Goal: Transaction & Acquisition: Purchase product/service

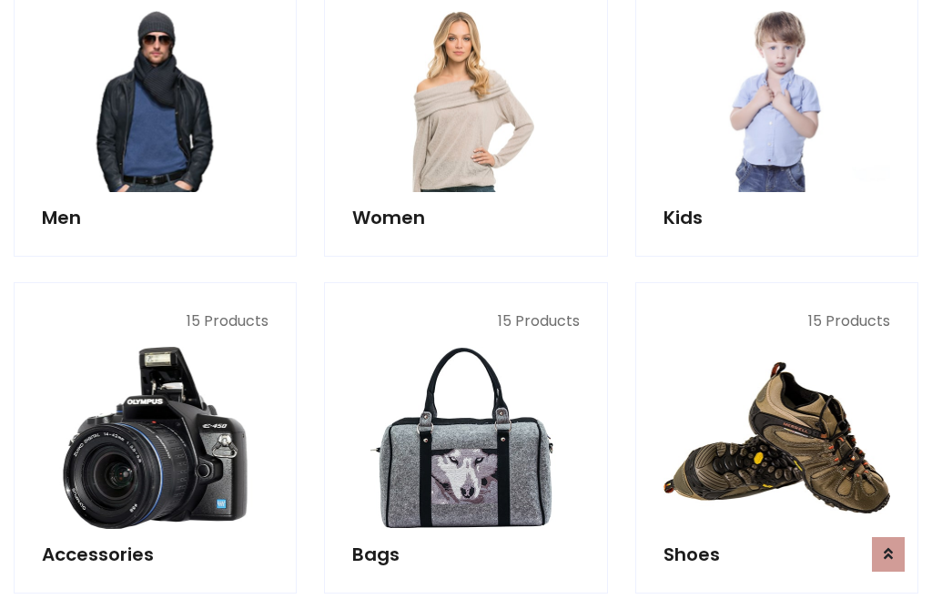
scroll to position [1321, 0]
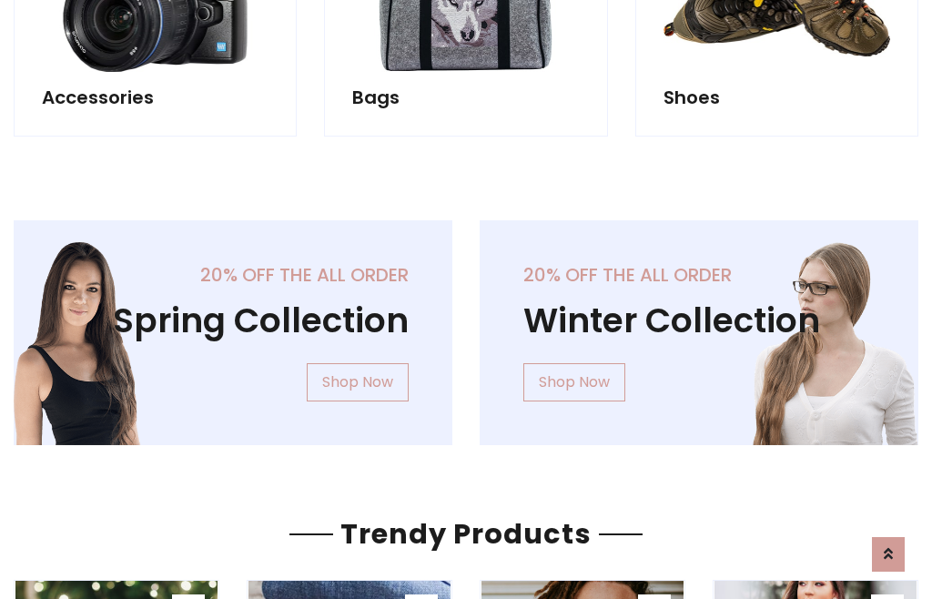
click at [466, 325] on div "20% off the all order Winter Collection Shop Now" at bounding box center [699, 347] width 466 height 254
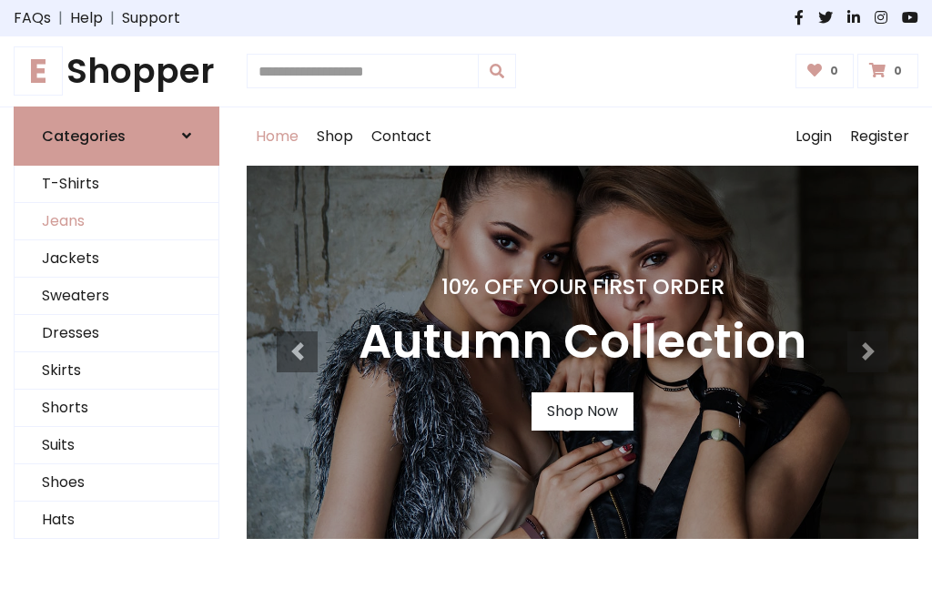
click at [117, 221] on link "Jeans" at bounding box center [117, 221] width 204 height 37
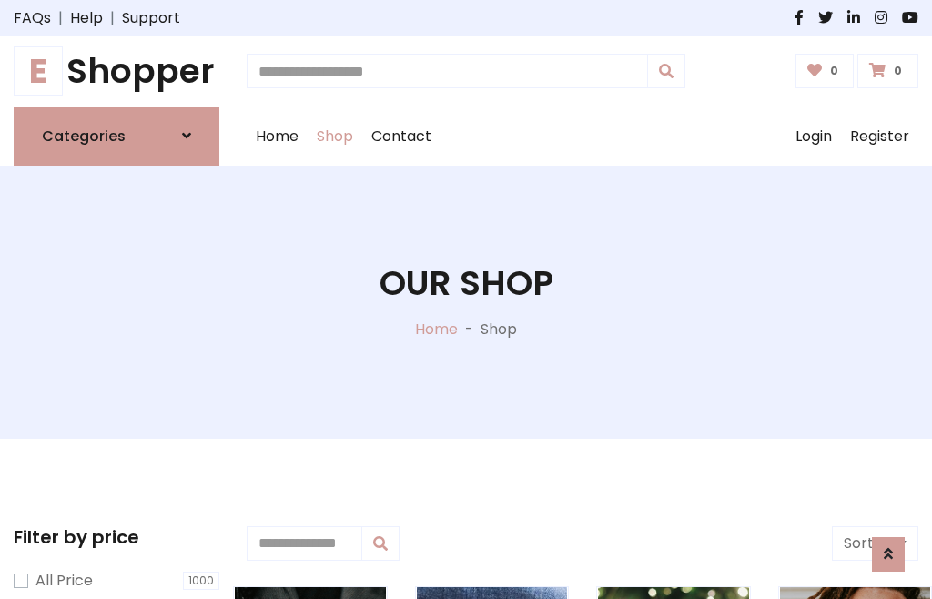
scroll to position [575, 0]
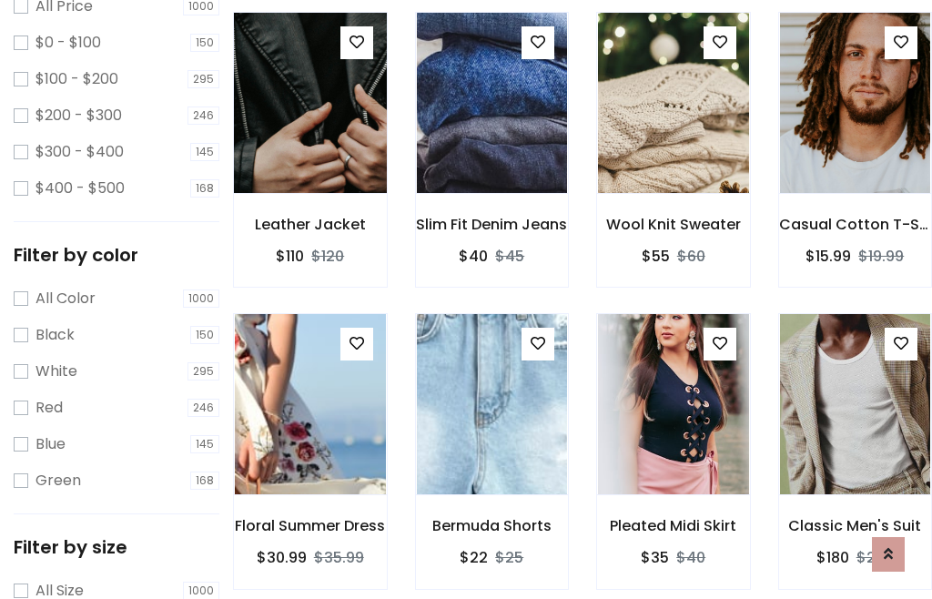
click at [310, 142] on img at bounding box center [309, 102] width 181 height 437
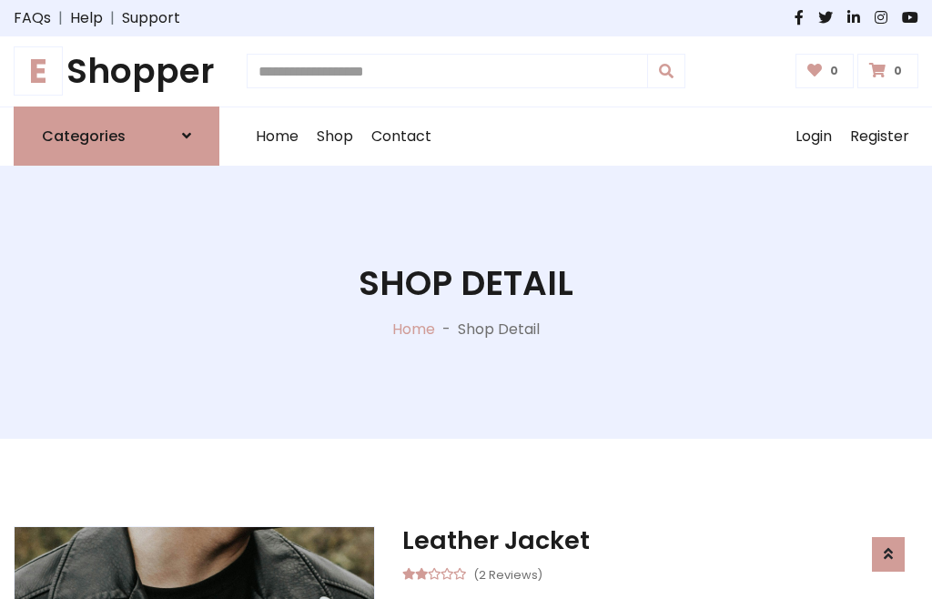
scroll to position [196, 0]
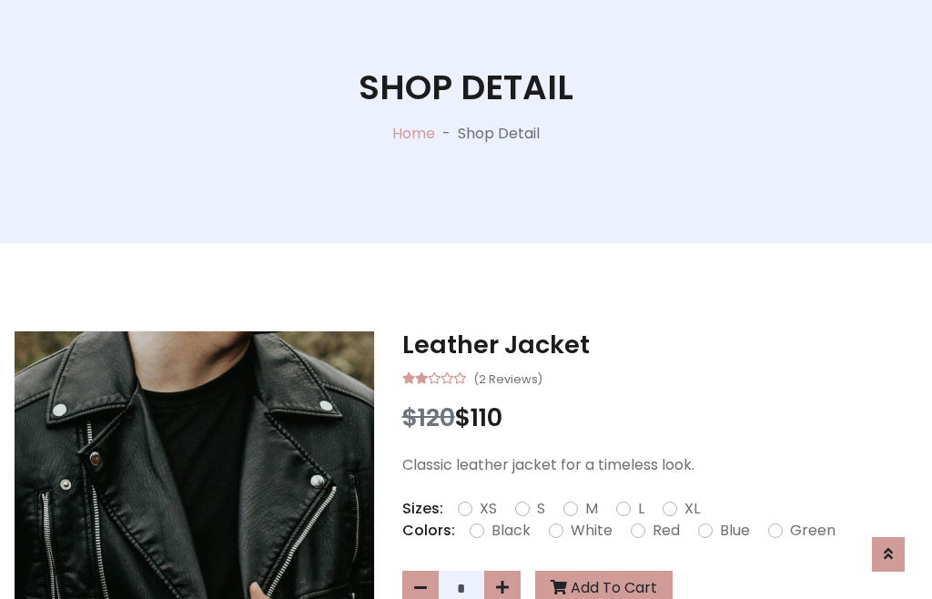
click at [664, 531] on label "Red" at bounding box center [666, 531] width 27 height 22
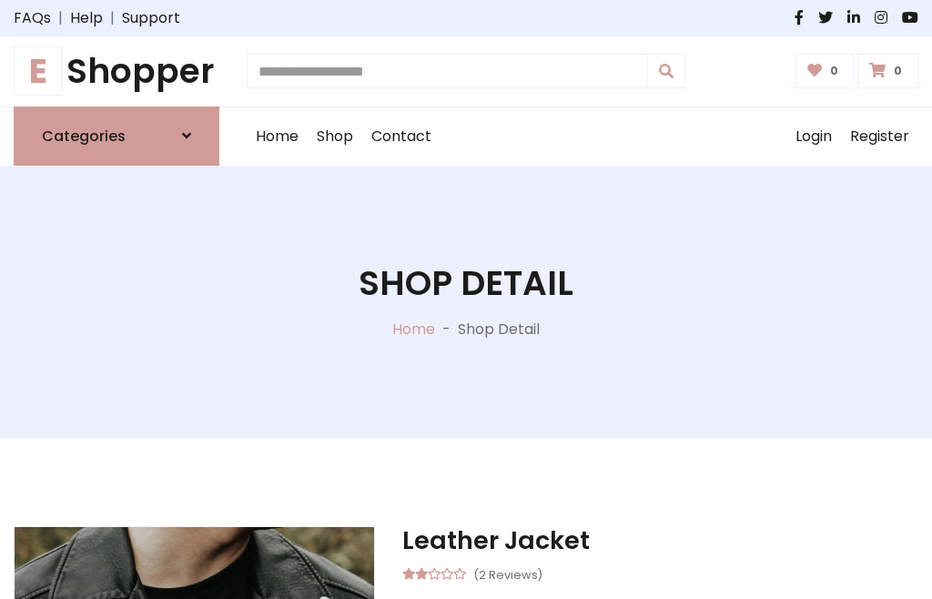
click at [466, 300] on h1 "Shop Detail" at bounding box center [466, 283] width 215 height 41
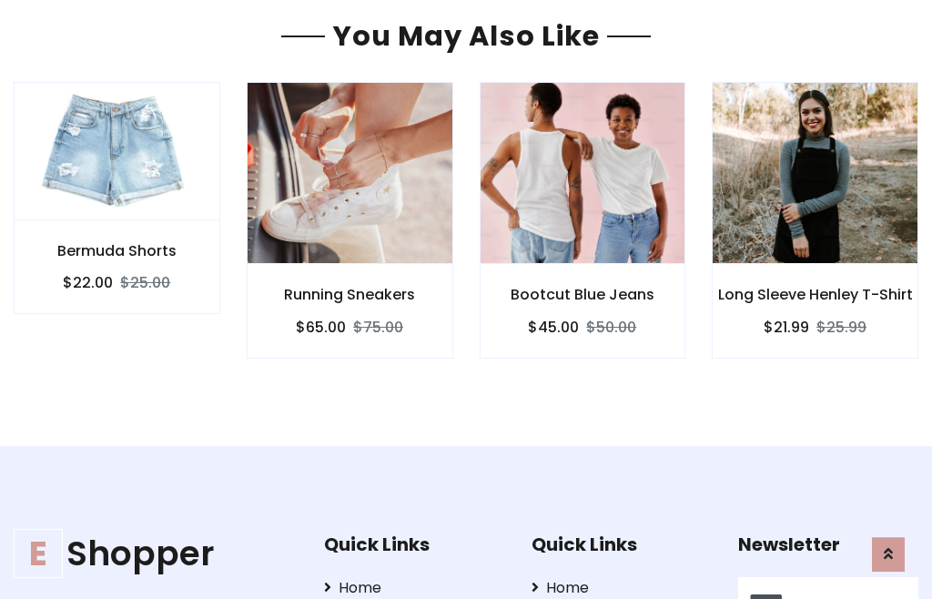
type input "******"
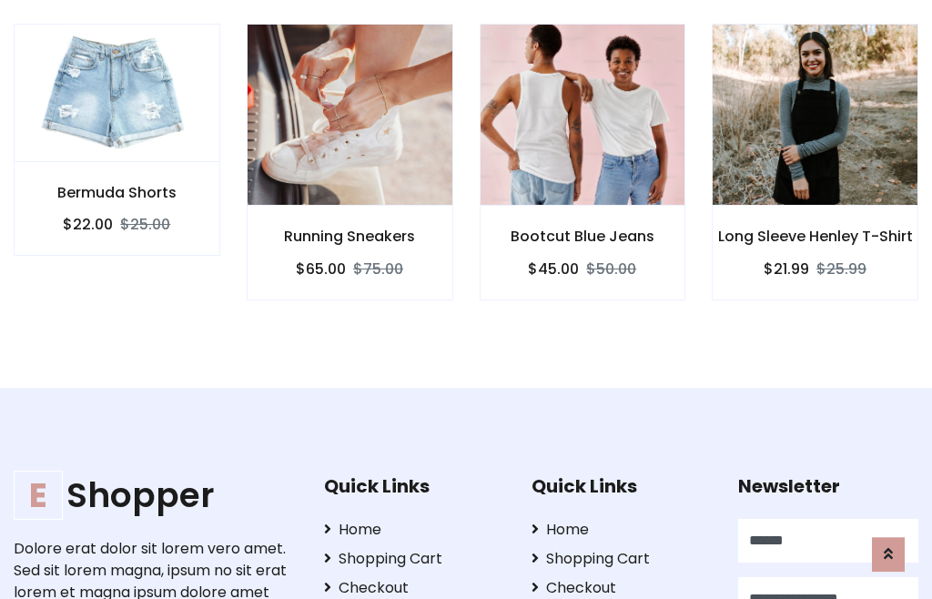
scroll to position [0, 1]
type input "**********"
